Goal: Transaction & Acquisition: Purchase product/service

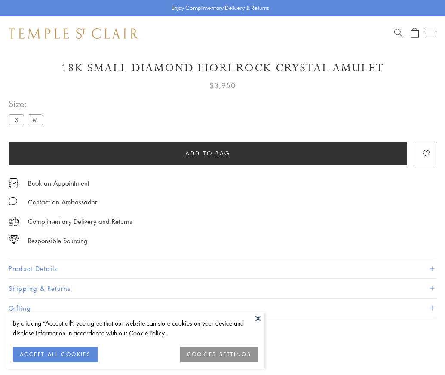
scroll to position [51, 0]
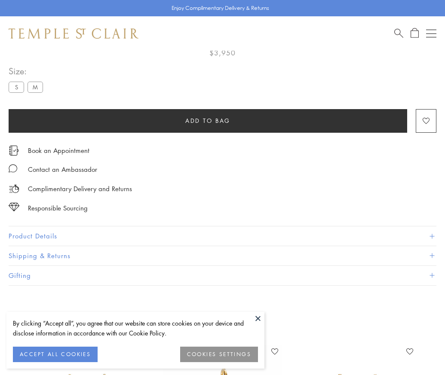
click at [207, 120] on span "Add to bag" at bounding box center [207, 120] width 45 height 9
